Goal: Transaction & Acquisition: Download file/media

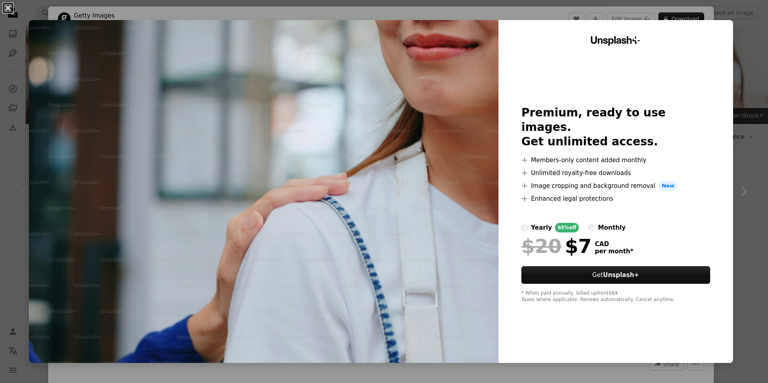
click at [10, 8] on button "An X shape" at bounding box center [8, 8] width 10 height 10
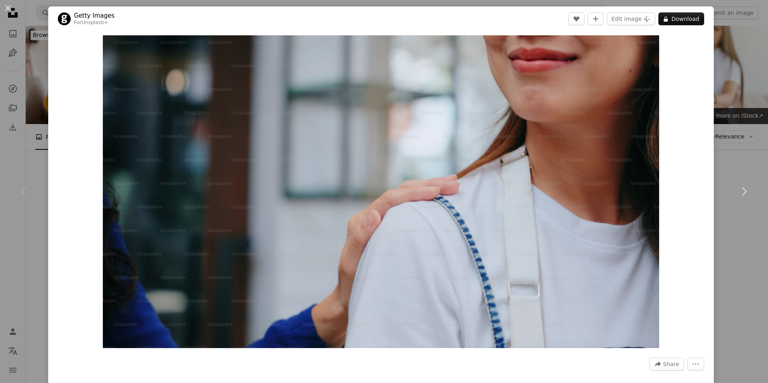
click at [29, 133] on div "An X shape Chevron left Chevron right Getty Images For Unsplash+ A heart A plus…" at bounding box center [384, 191] width 768 height 383
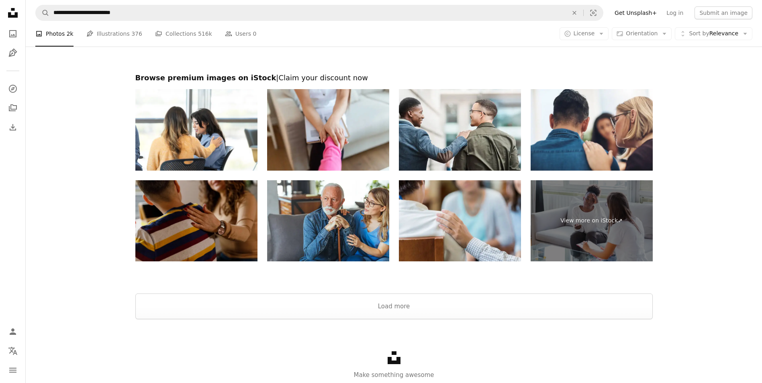
scroll to position [1540, 0]
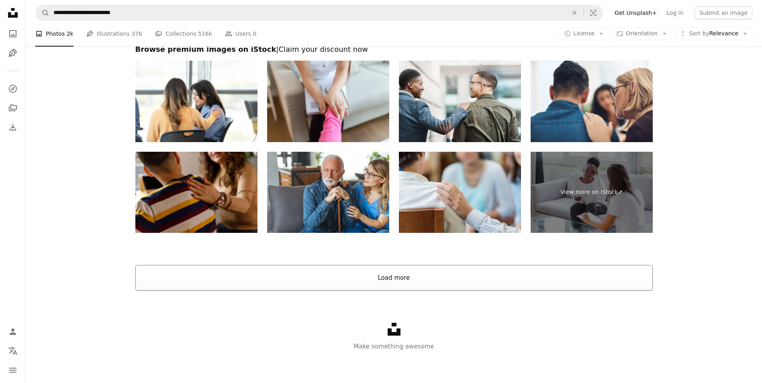
click at [344, 274] on button "Load more" at bounding box center [393, 278] width 517 height 26
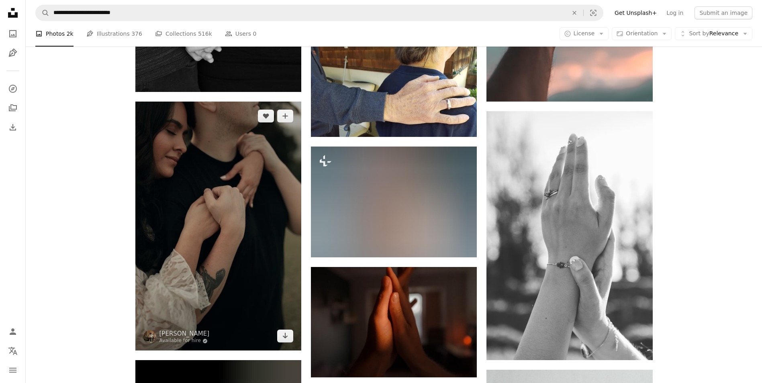
scroll to position [2825, 0]
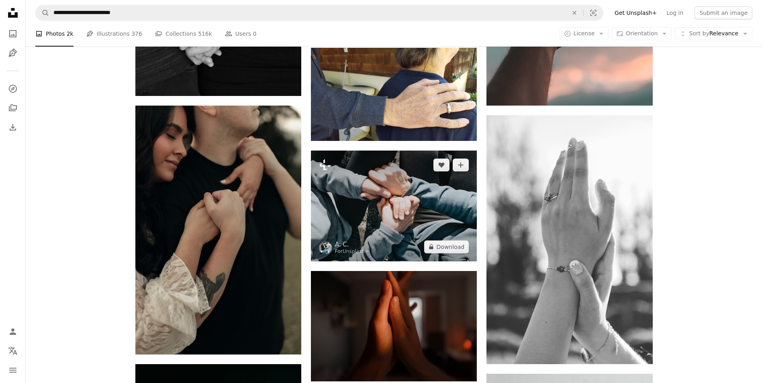
click at [375, 208] on img at bounding box center [394, 206] width 166 height 110
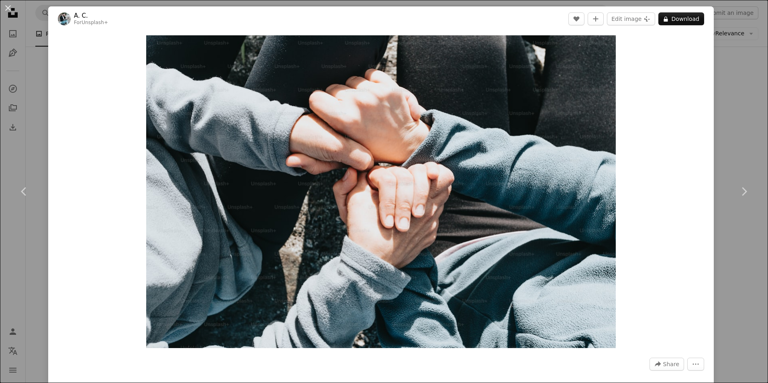
click at [35, 86] on div "An X shape Chevron left Chevron right A. C. For Unsplash+ A heart A plus sign E…" at bounding box center [384, 191] width 768 height 383
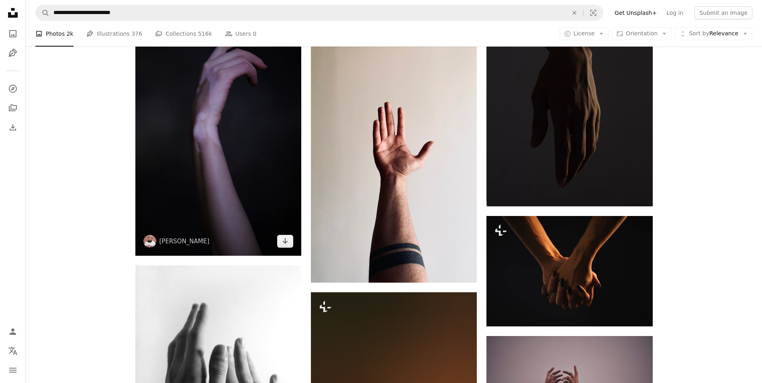
scroll to position [3428, 0]
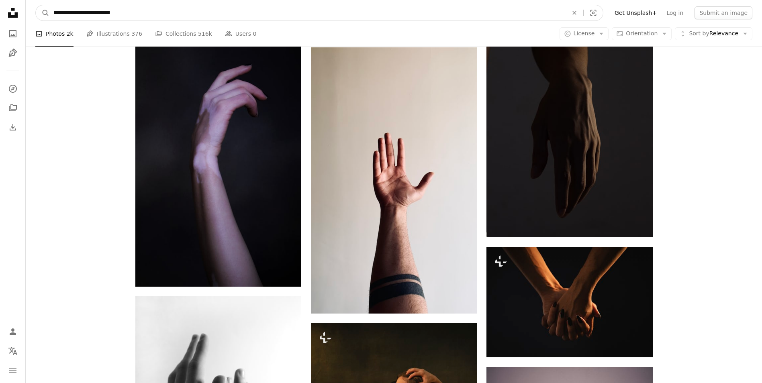
drag, startPoint x: 139, startPoint y: 9, endPoint x: 20, endPoint y: 3, distance: 118.3
type input "*******"
click button "A magnifying glass" at bounding box center [43, 12] width 14 height 15
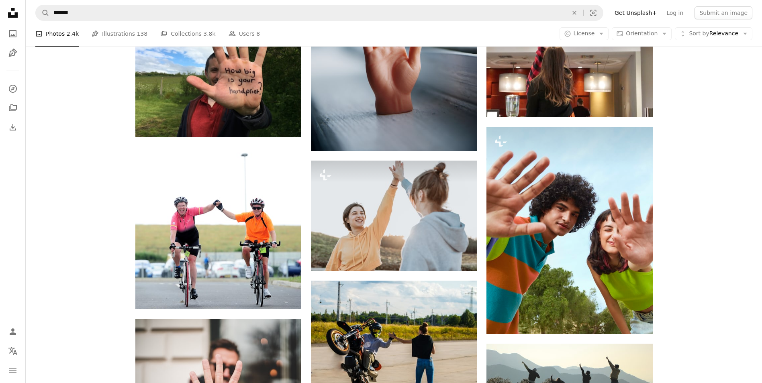
scroll to position [482, 0]
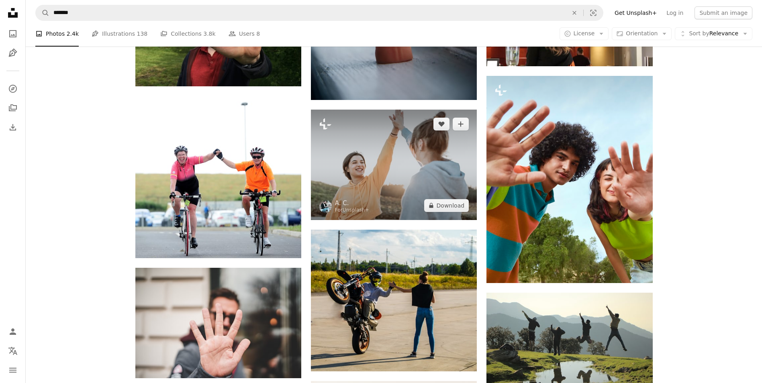
click at [365, 171] on img at bounding box center [394, 165] width 166 height 110
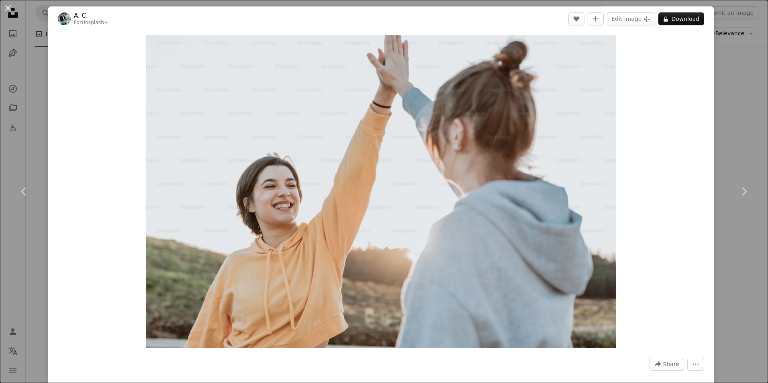
click at [8, 6] on button "An X shape" at bounding box center [8, 8] width 10 height 10
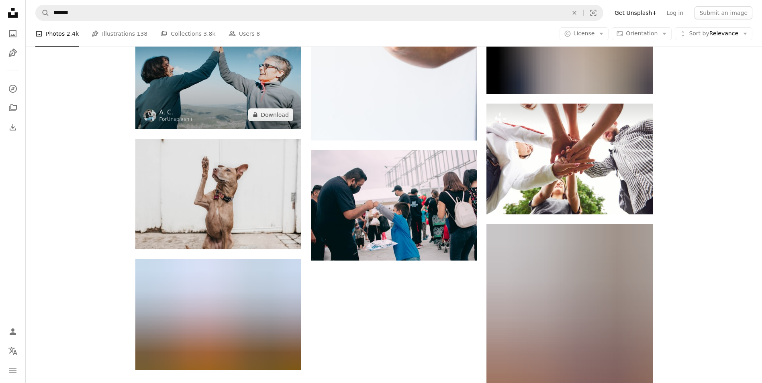
scroll to position [924, 0]
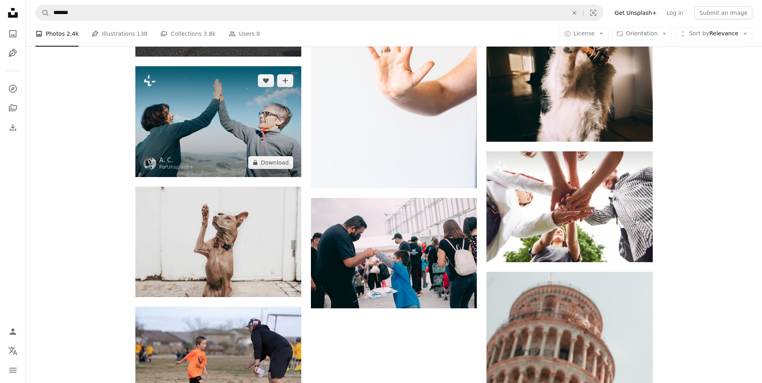
click at [203, 114] on img at bounding box center [218, 121] width 166 height 110
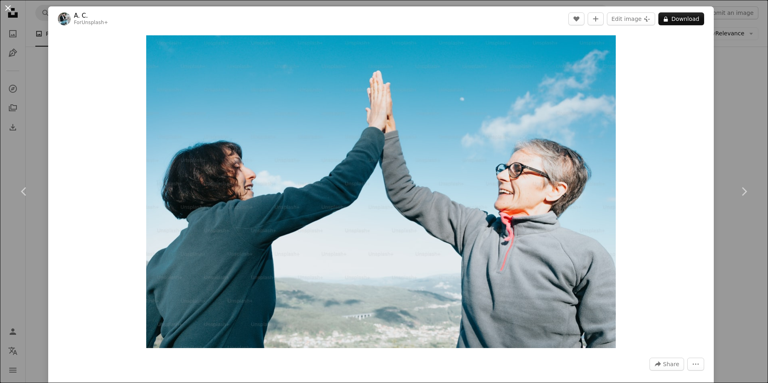
click at [5, 7] on button "An X shape" at bounding box center [8, 8] width 10 height 10
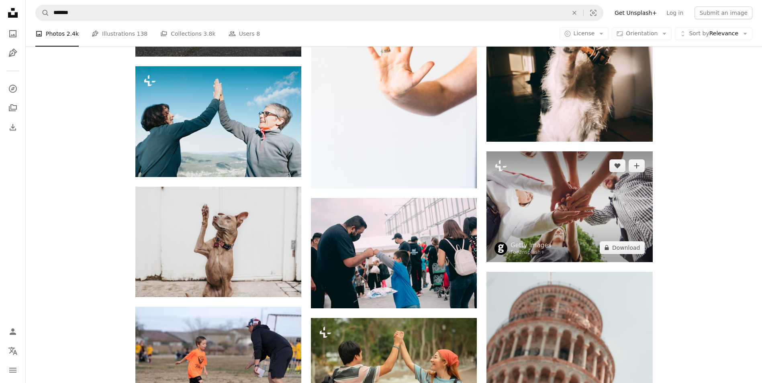
click at [578, 195] on img at bounding box center [570, 206] width 166 height 111
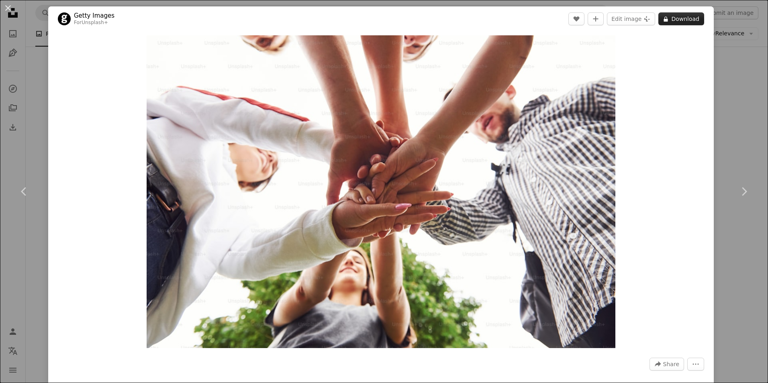
click at [667, 15] on button "A lock Download" at bounding box center [682, 18] width 46 height 13
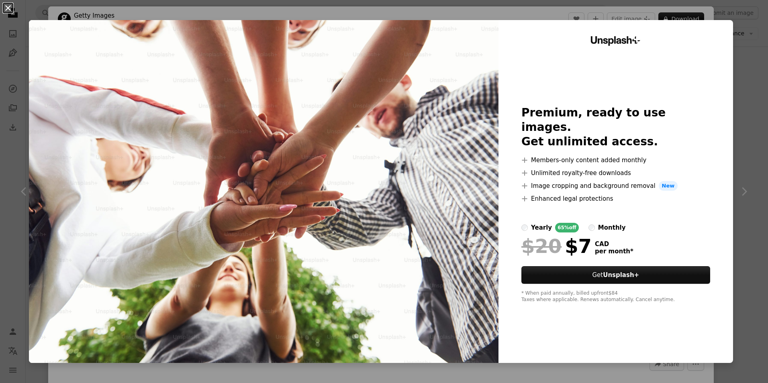
click at [8, 6] on button "An X shape" at bounding box center [8, 8] width 10 height 10
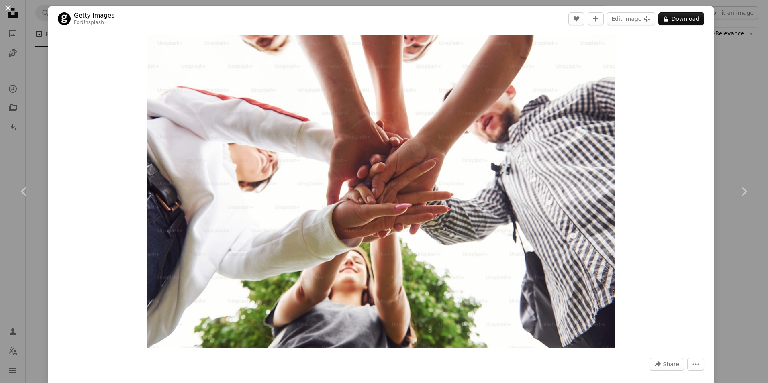
click at [6, 4] on button "An X shape" at bounding box center [8, 8] width 10 height 10
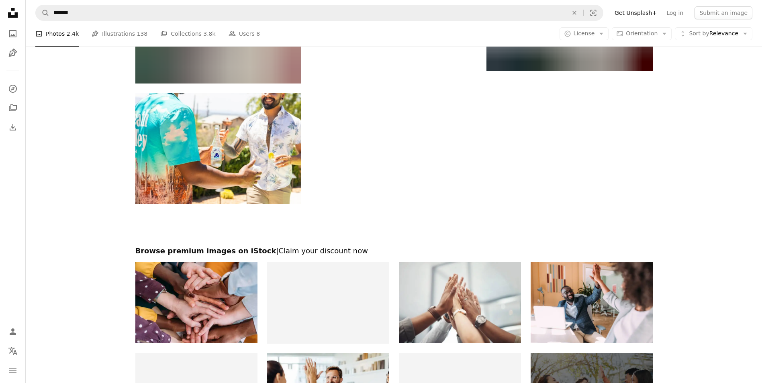
scroll to position [2448, 0]
